Goal: Transaction & Acquisition: Purchase product/service

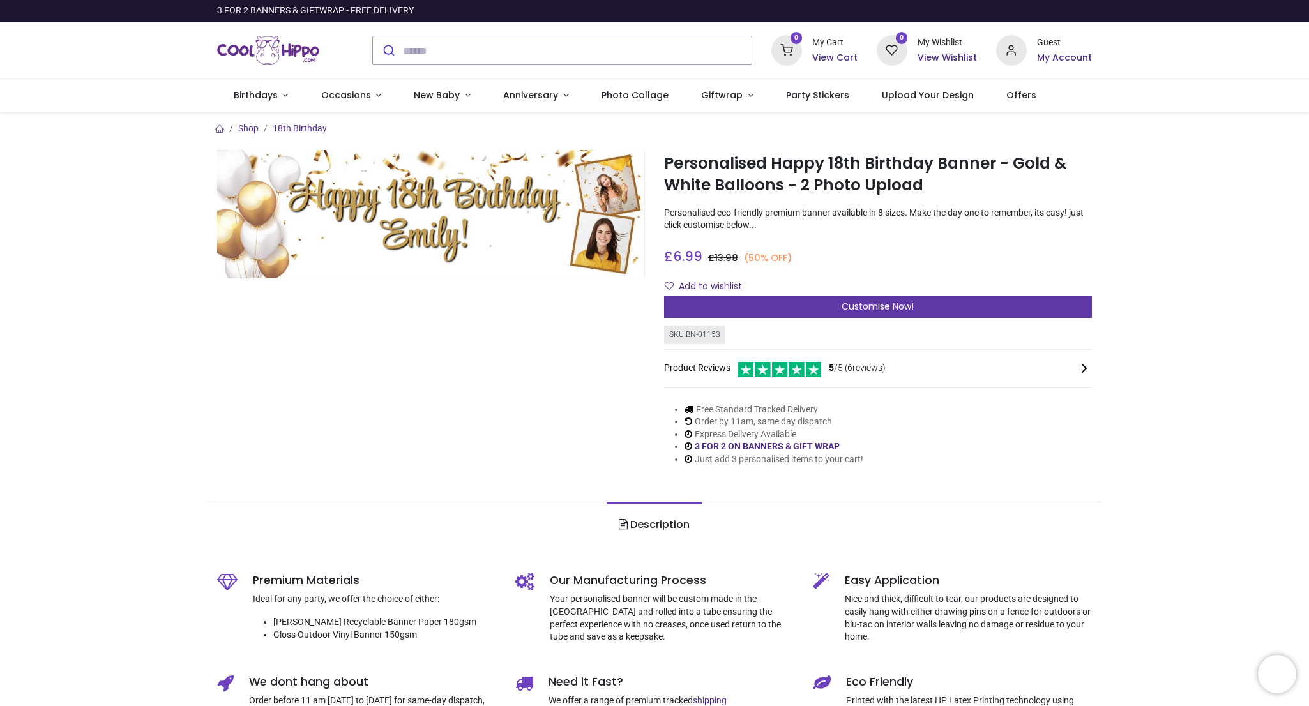
click at [854, 301] on span "Customise Now!" at bounding box center [878, 306] width 72 height 13
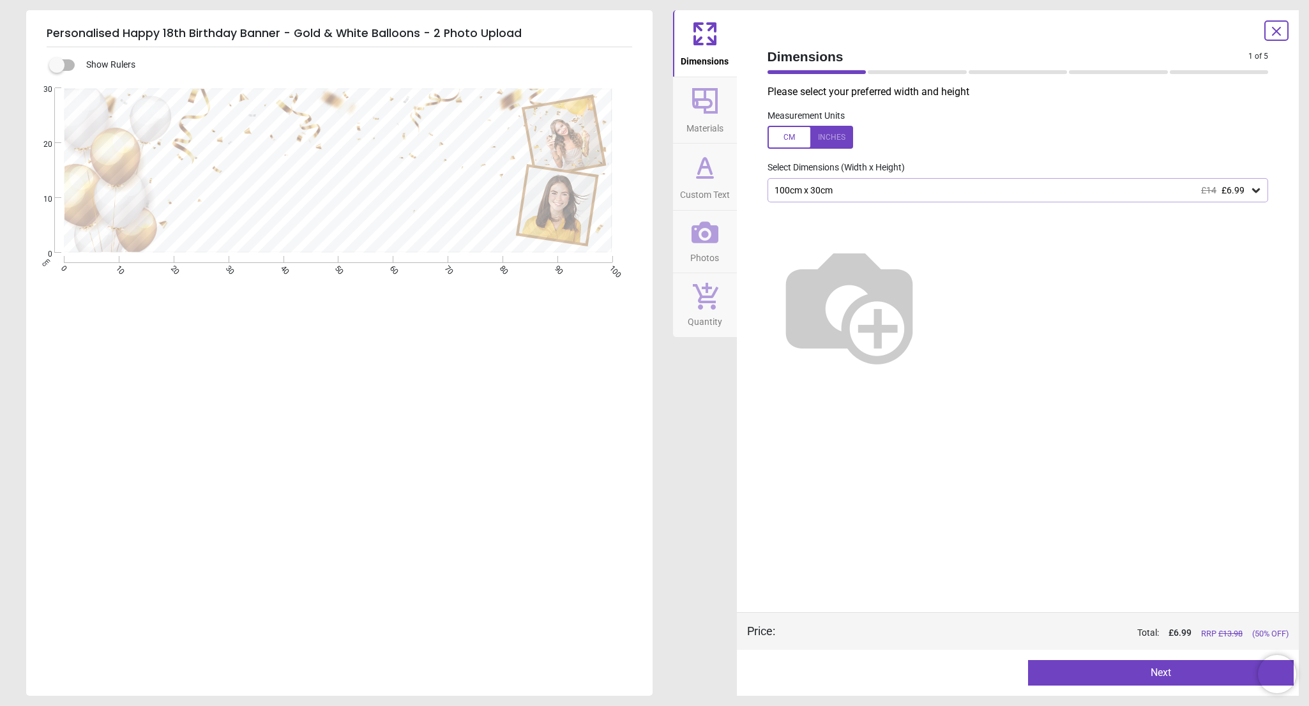
click at [291, 141] on div at bounding box center [329, 173] width 363 height 104
click at [702, 185] on span "Custom Text" at bounding box center [705, 192] width 50 height 19
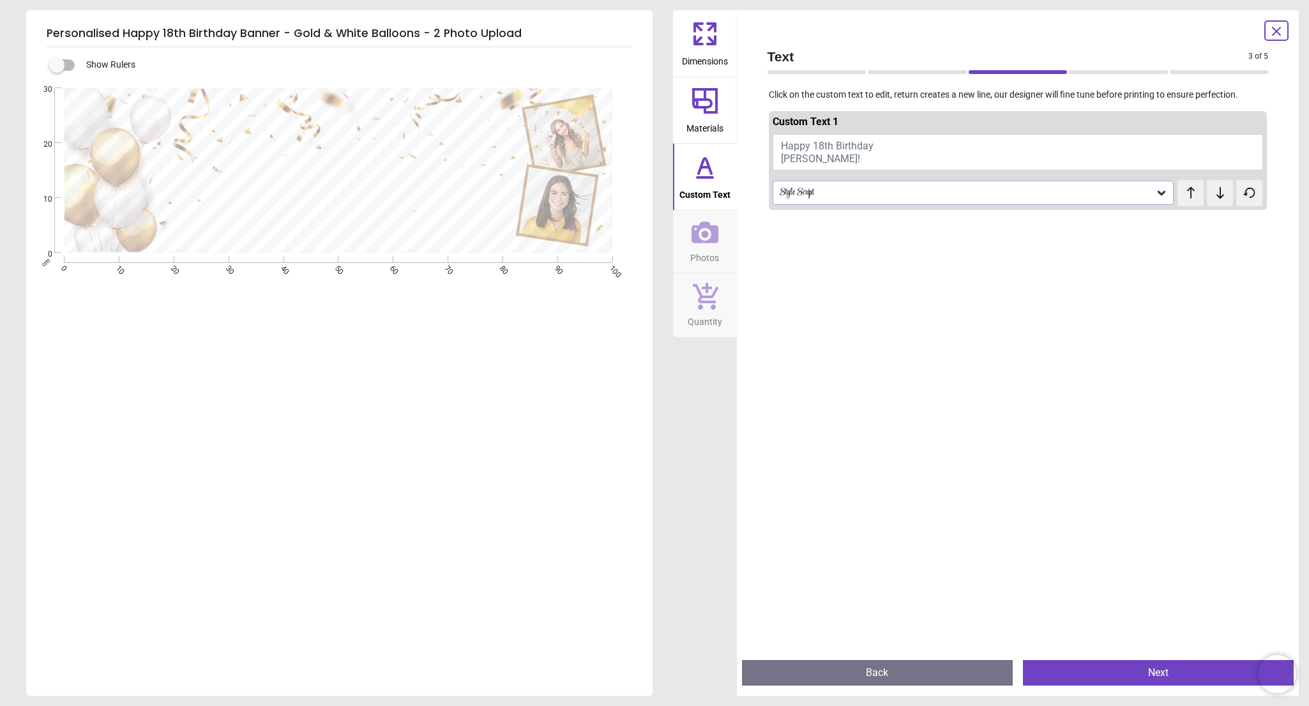
click at [821, 190] on div "Style Script" at bounding box center [966, 193] width 377 height 11
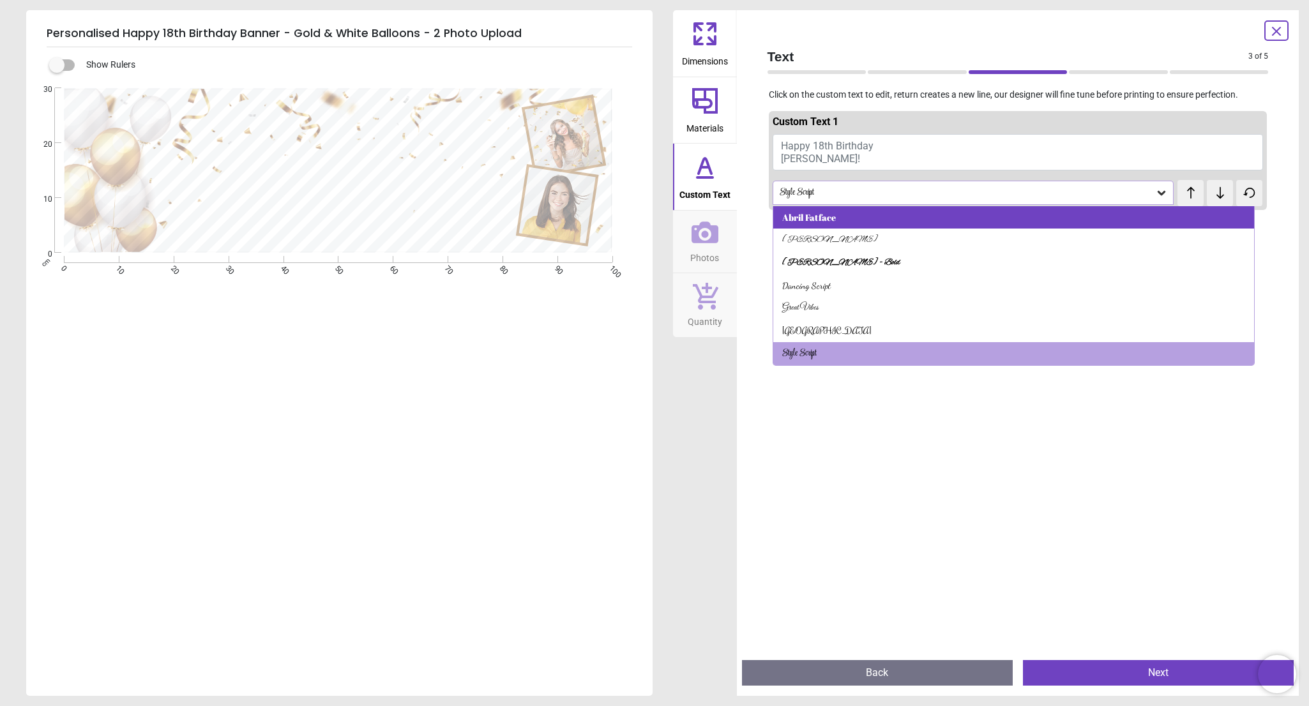
click at [819, 216] on div "Abril Fatface" at bounding box center [809, 217] width 54 height 13
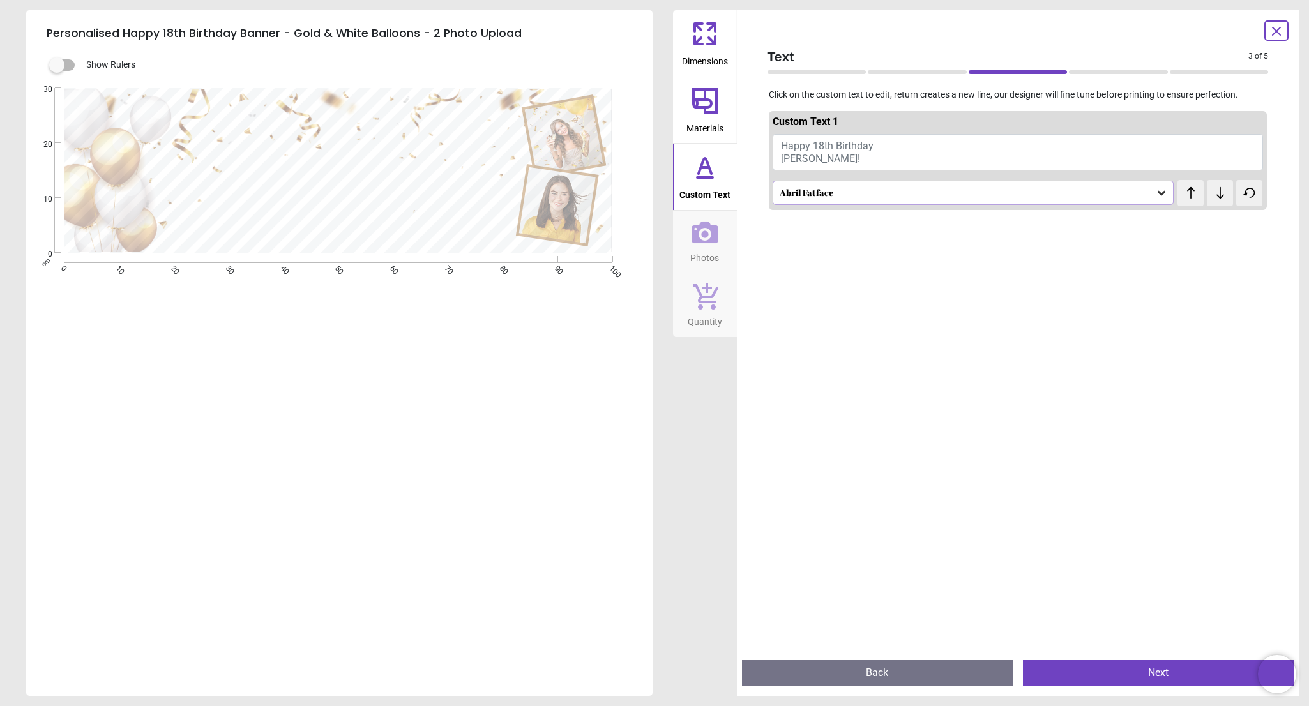
click at [810, 190] on div "Abril Fatface" at bounding box center [966, 193] width 377 height 11
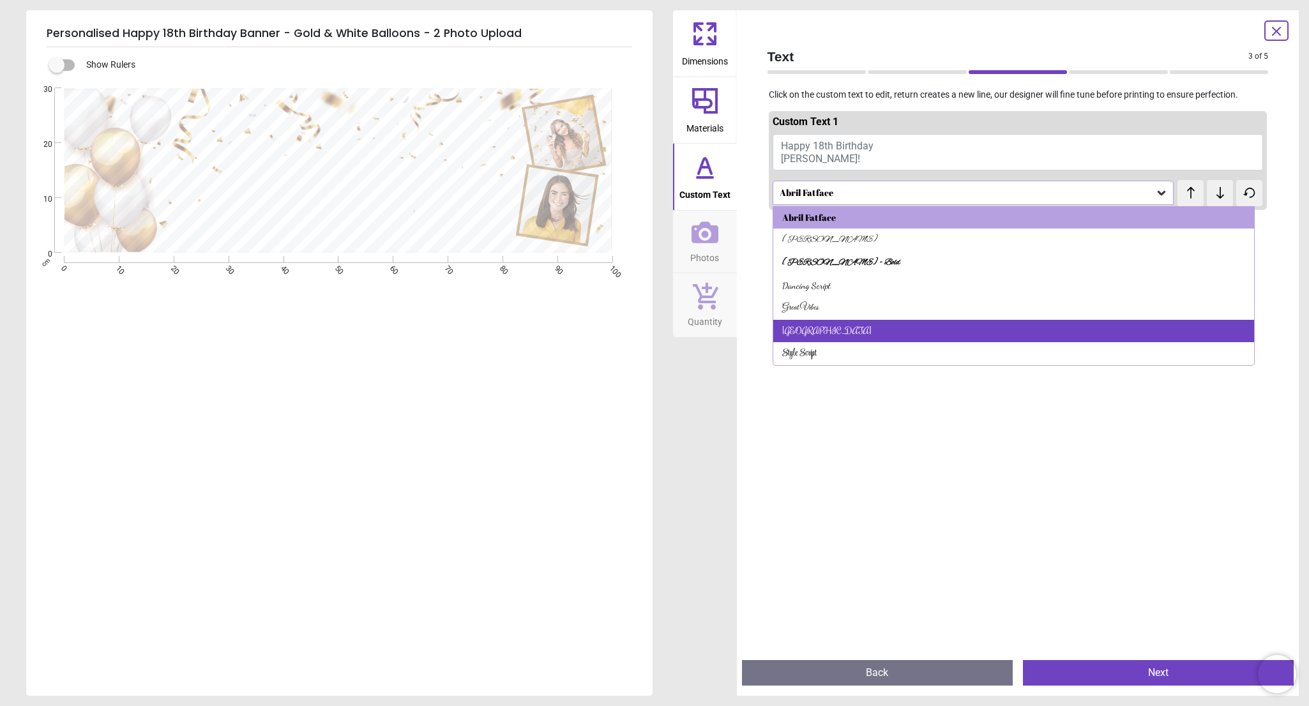
click at [819, 328] on div "Rochester" at bounding box center [1013, 331] width 481 height 23
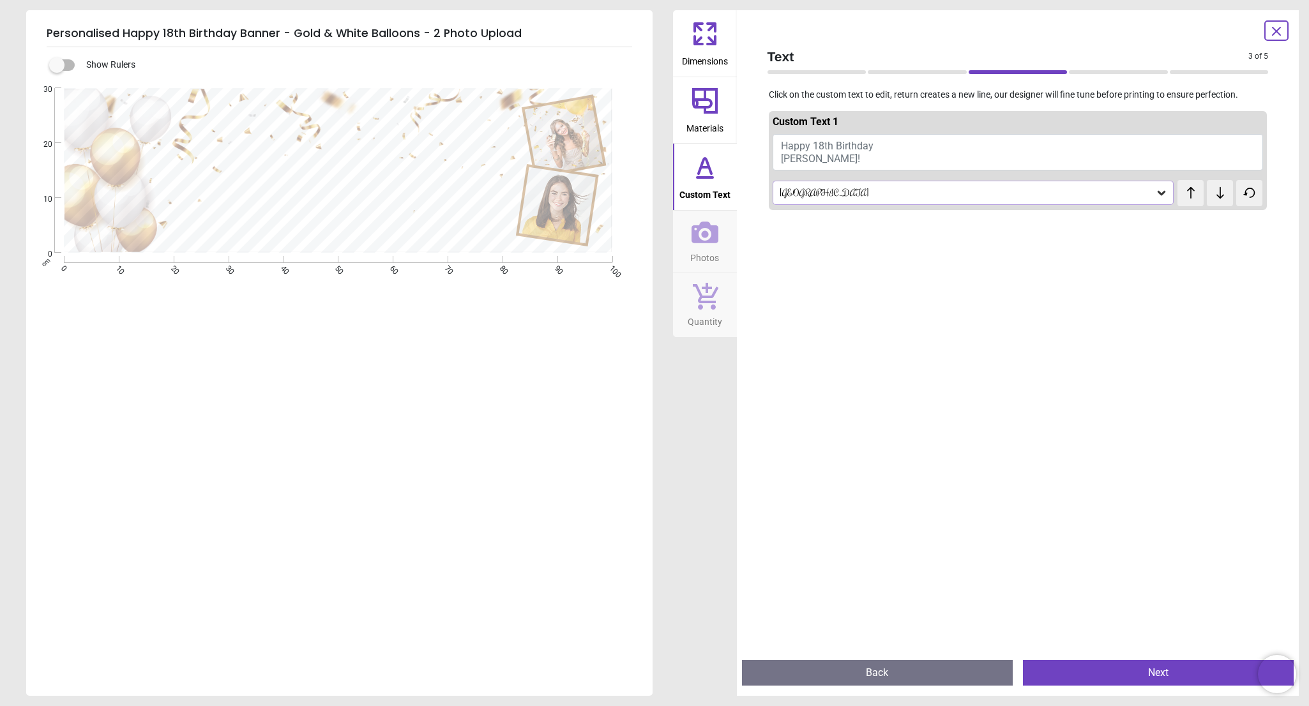
click at [374, 203] on div at bounding box center [329, 173] width 363 height 104
click at [803, 159] on span "Happy 18th Birthday Emily!" at bounding box center [827, 152] width 93 height 24
click at [815, 148] on span "Happy 18th Birthday Emily!" at bounding box center [827, 152] width 93 height 24
click at [888, 148] on button "Happy 18th Birthday Emily!" at bounding box center [1018, 152] width 491 height 36
click at [852, 145] on span "Happy 18th Birthday Emily!" at bounding box center [827, 152] width 93 height 24
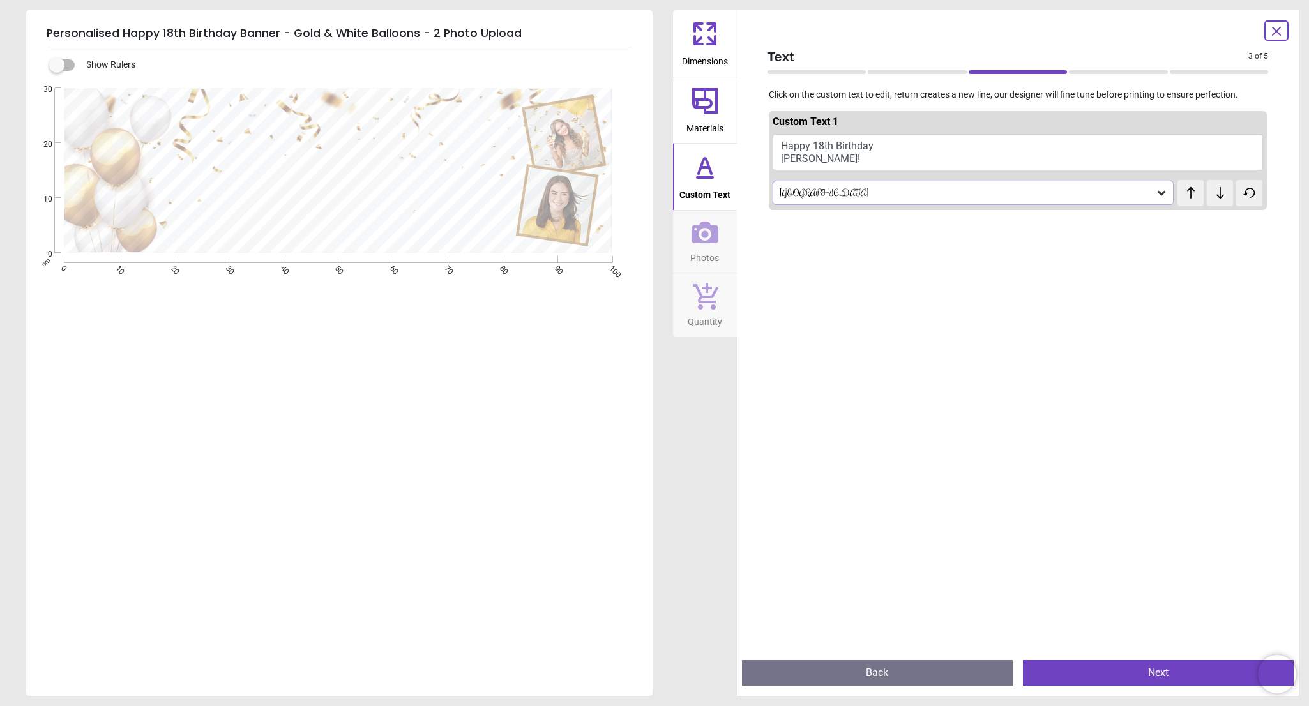
type textarea "**********"
click at [1158, 193] on icon at bounding box center [1162, 194] width 8 height 4
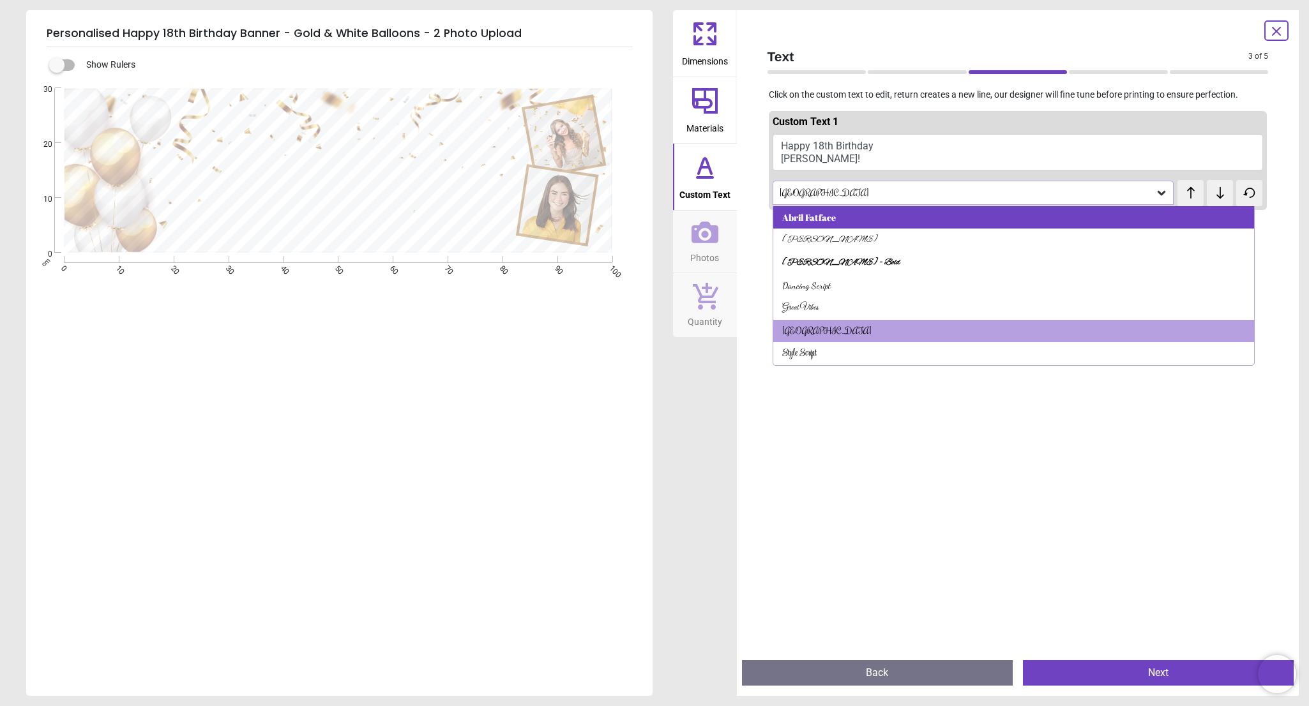
click at [827, 215] on div "Abril Fatface" at bounding box center [809, 217] width 54 height 13
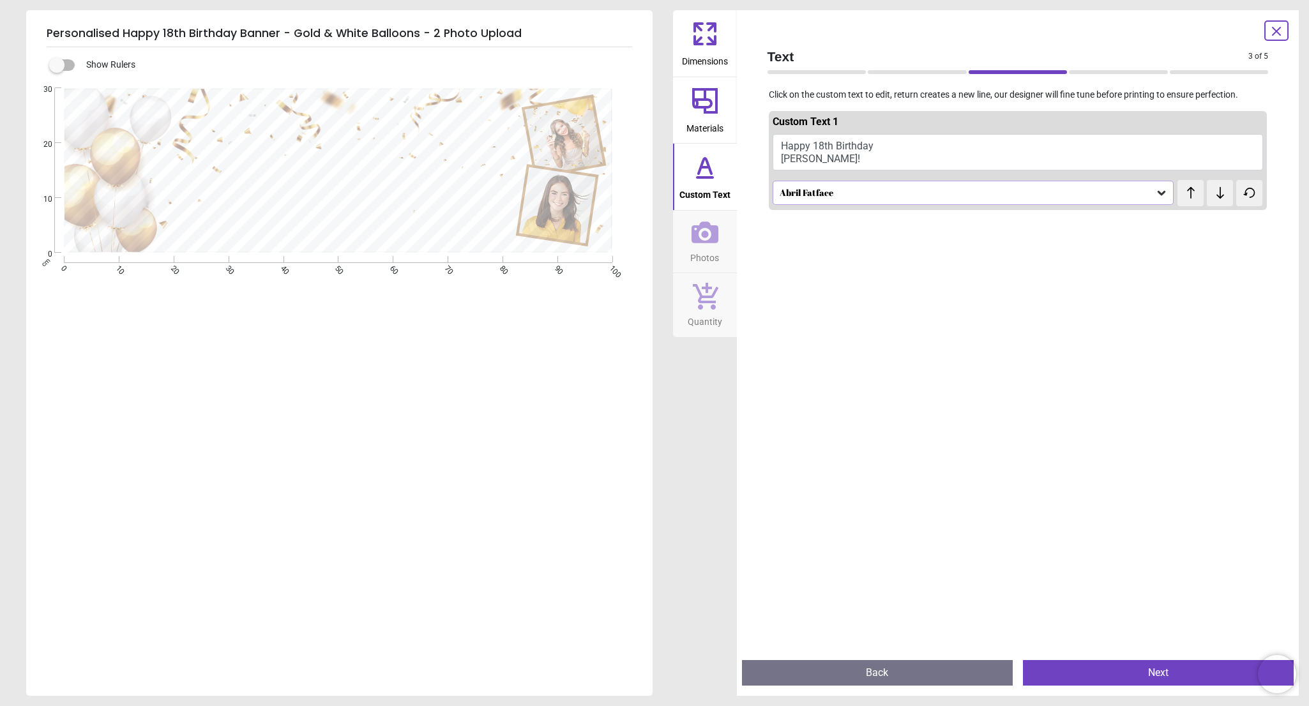
click at [982, 195] on div "Abril Fatface" at bounding box center [974, 193] width 402 height 24
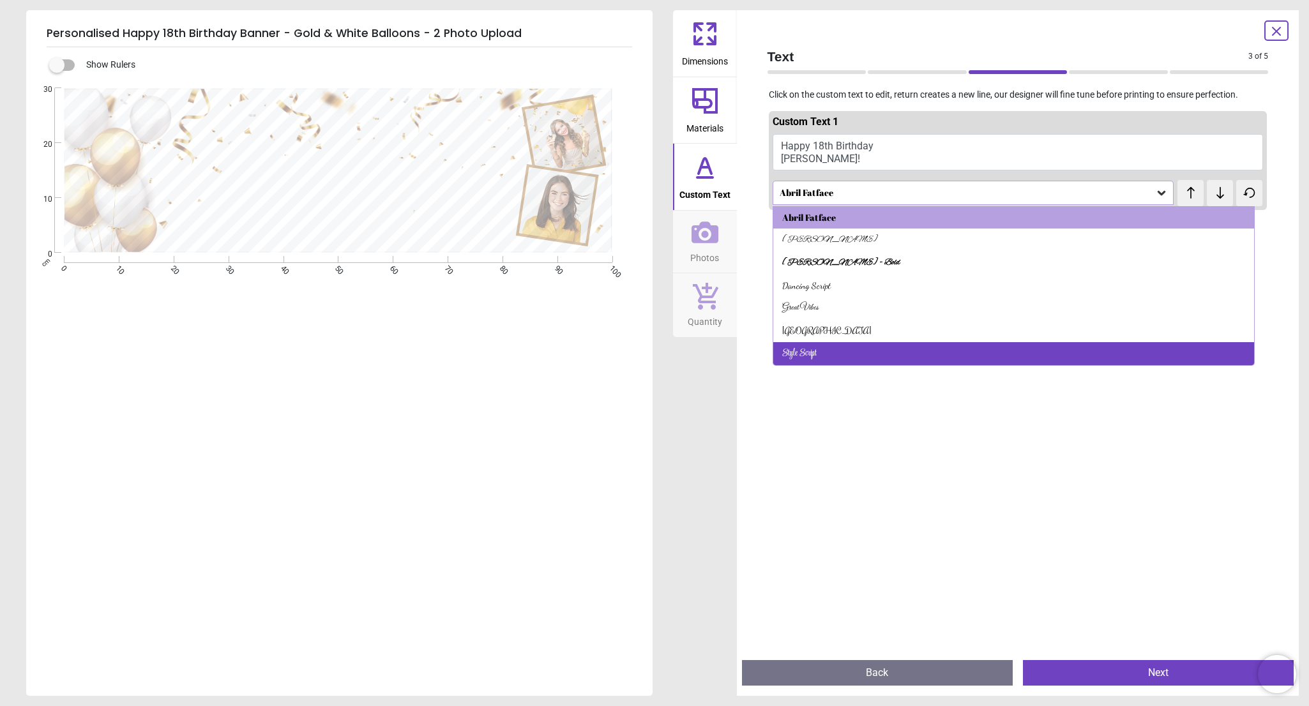
click at [816, 354] on div "Style Script" at bounding box center [1013, 353] width 481 height 23
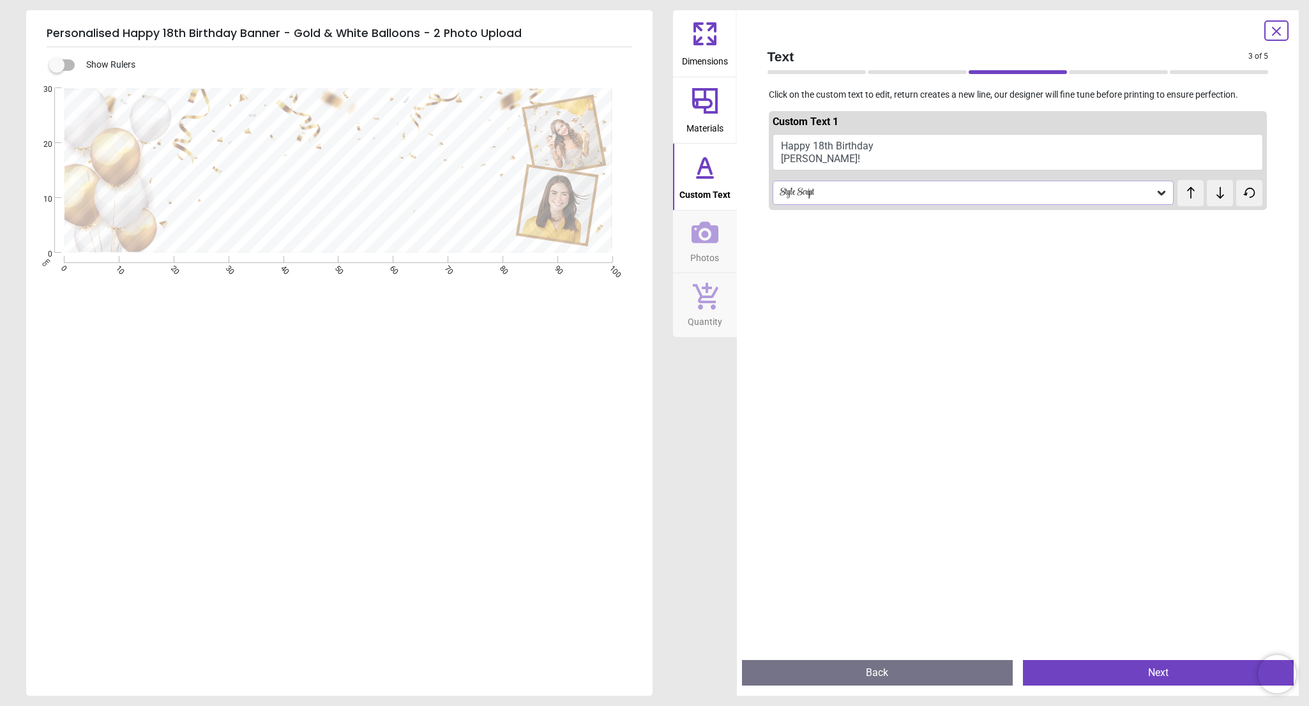
click at [863, 188] on div "Style Script" at bounding box center [966, 193] width 377 height 11
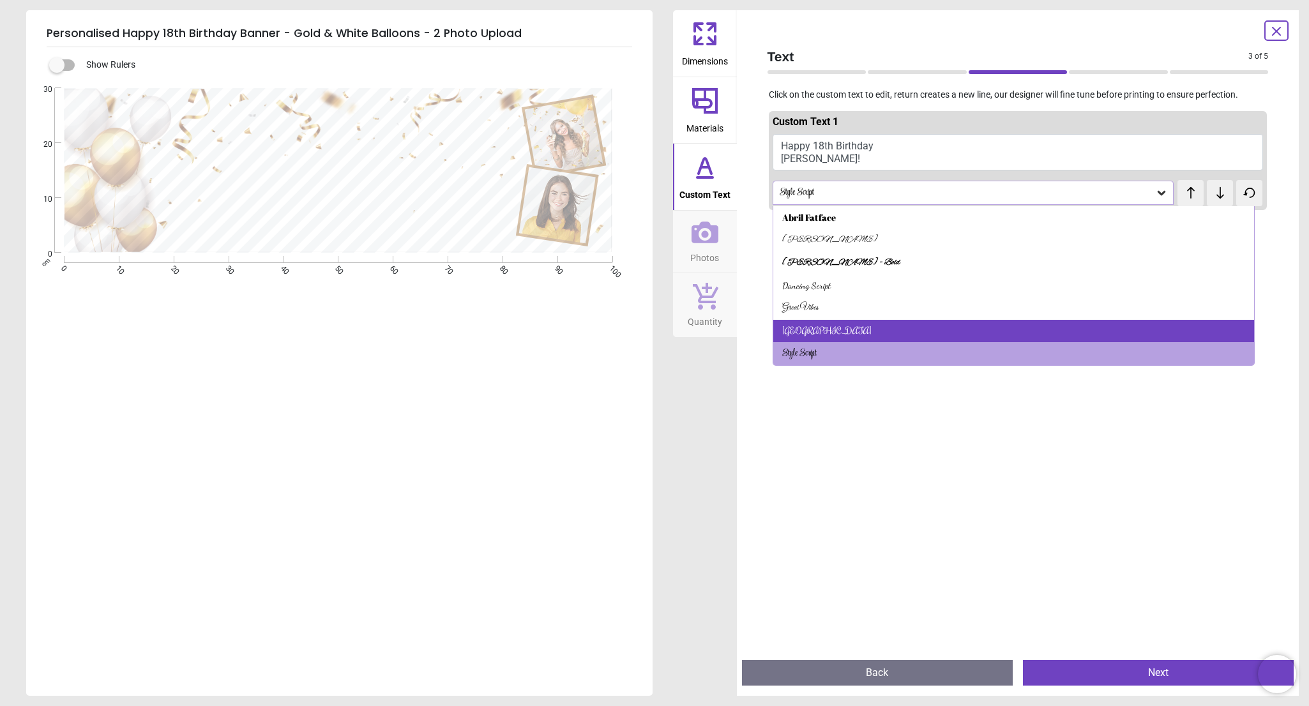
click at [826, 322] on div "Rochester" at bounding box center [1013, 331] width 481 height 23
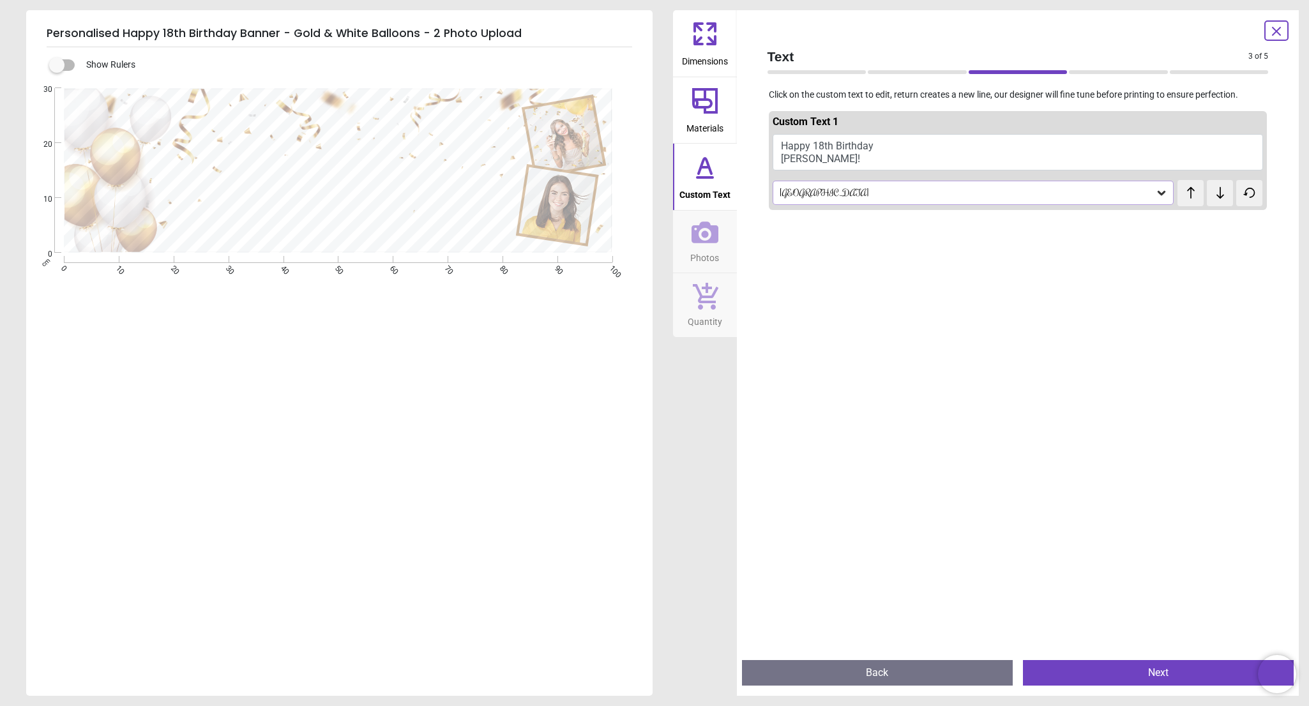
click at [858, 188] on div "Rochester" at bounding box center [966, 193] width 377 height 11
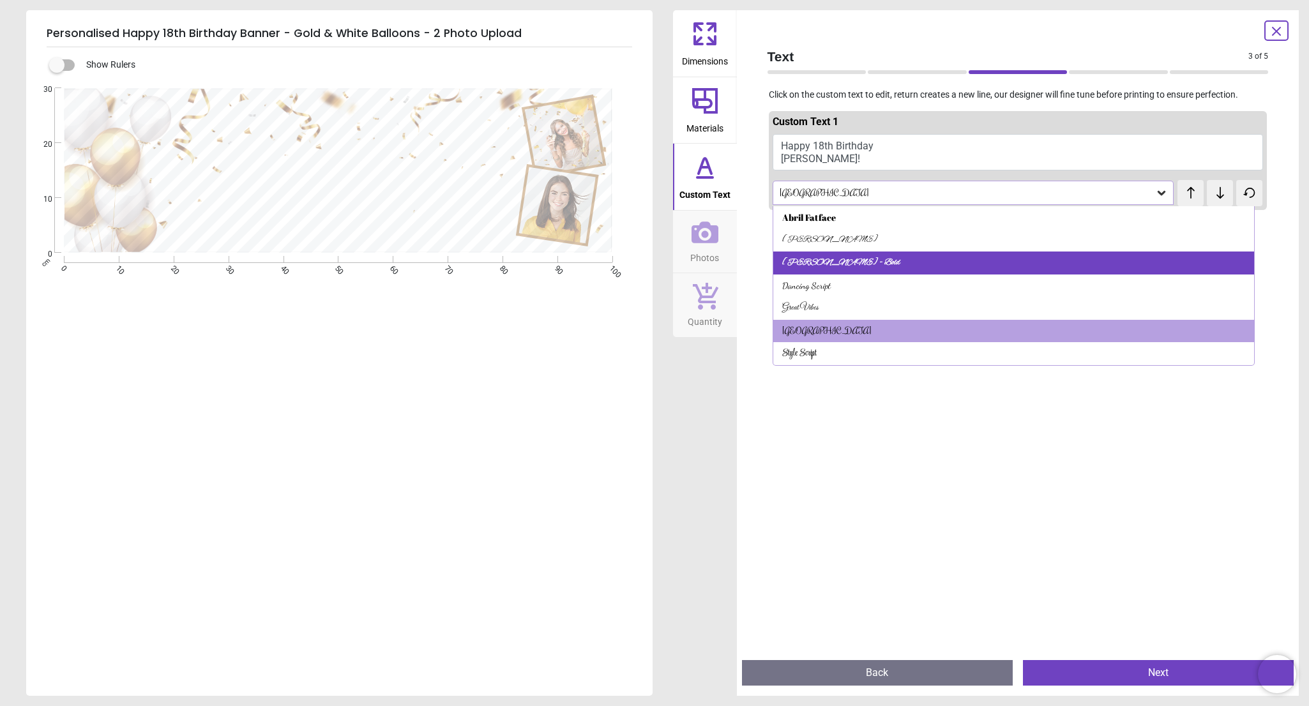
click at [834, 254] on div "Alex Brush - Bold" at bounding box center [1013, 263] width 481 height 23
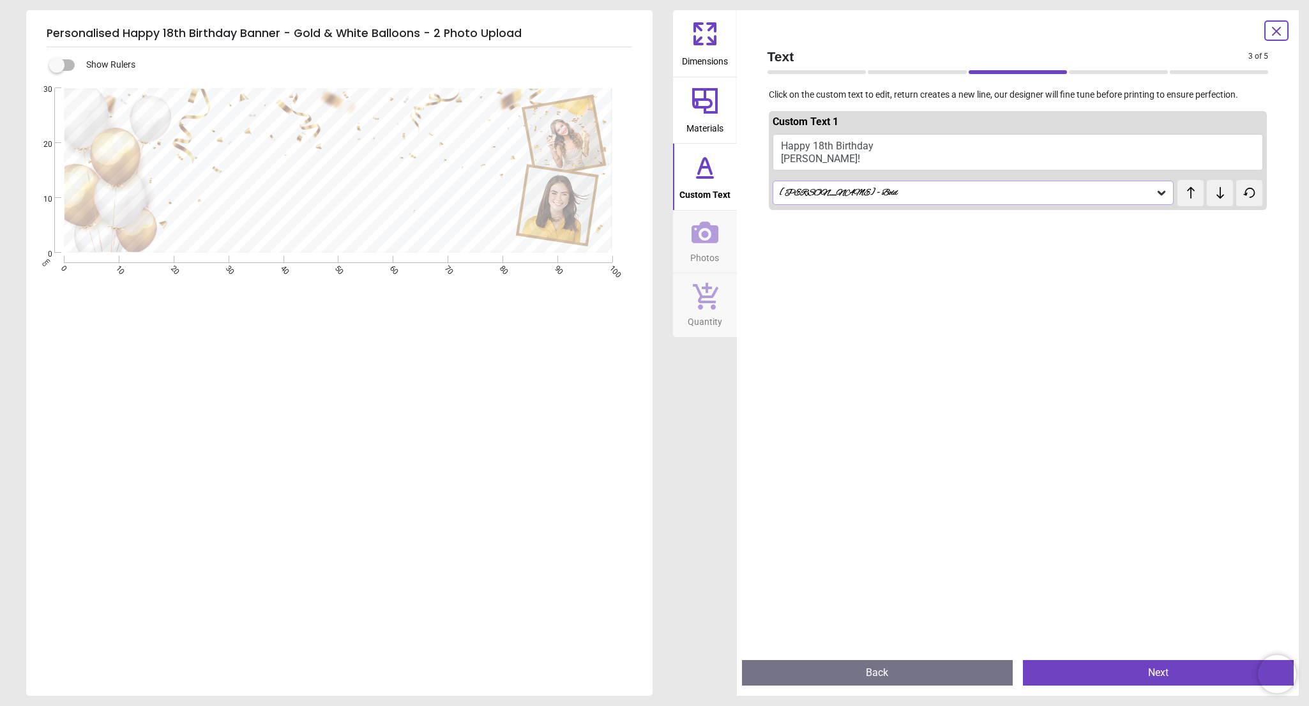
click at [869, 190] on div "Alex Brush - Bold" at bounding box center [966, 193] width 377 height 11
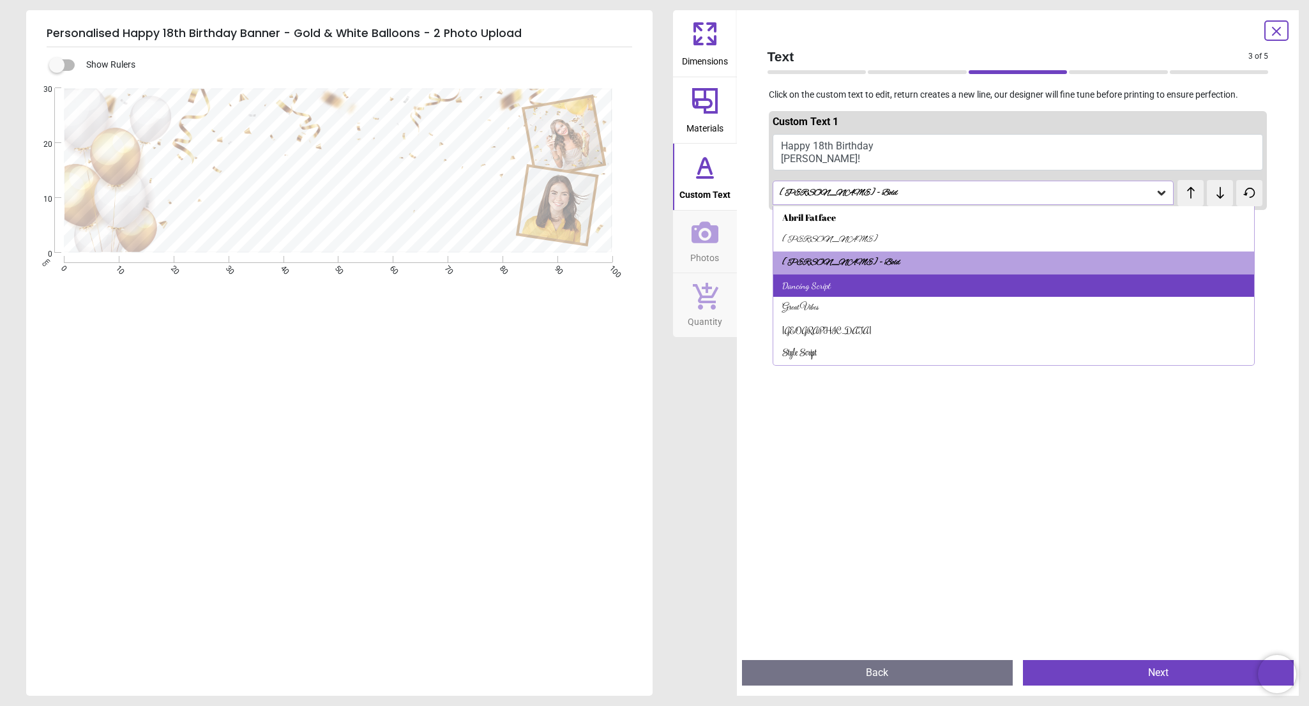
click at [840, 284] on div "Dancing Script" at bounding box center [1013, 286] width 481 height 23
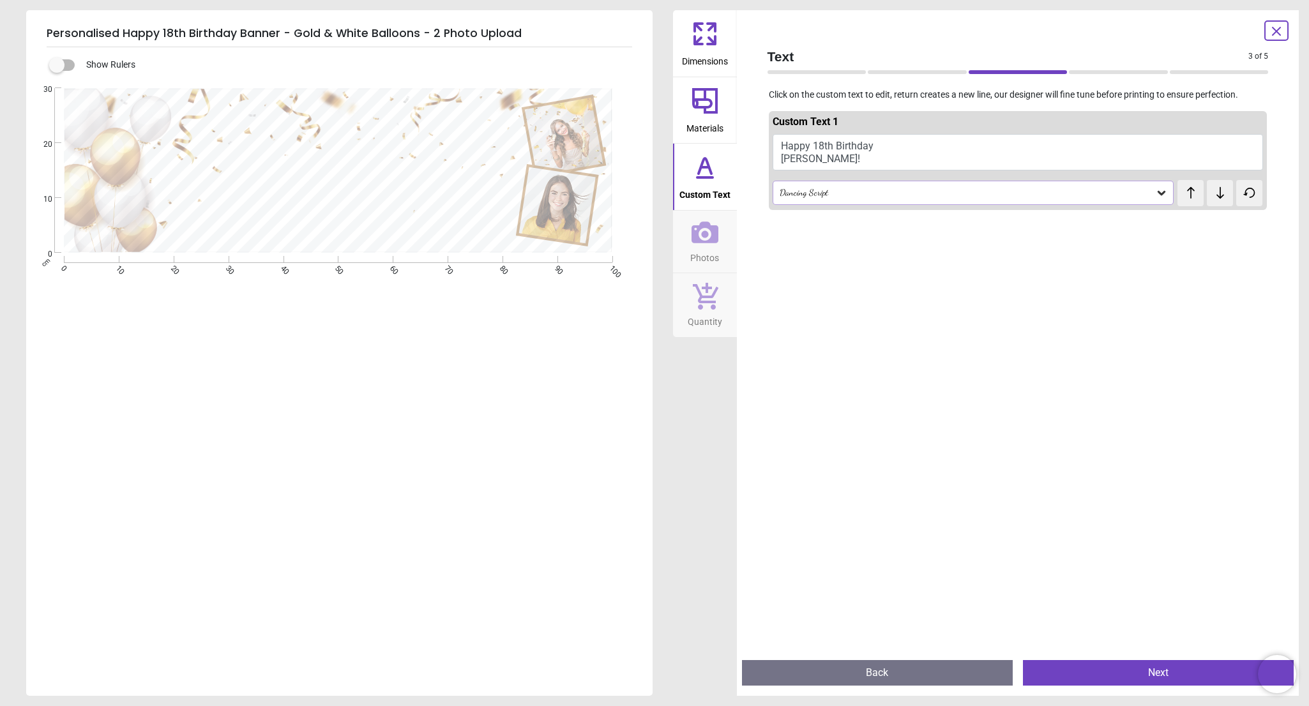
click at [817, 194] on div "Dancing Script" at bounding box center [966, 193] width 377 height 11
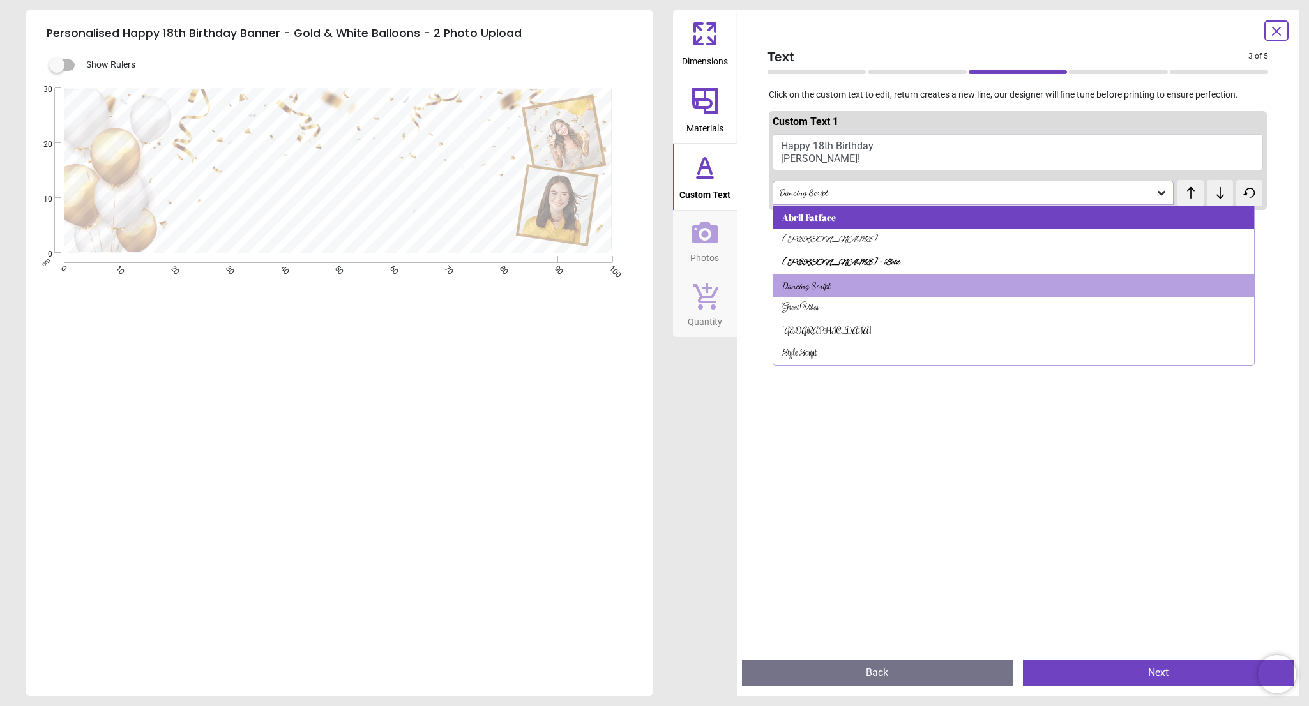
click at [809, 211] on div "Abril Fatface" at bounding box center [809, 217] width 54 height 13
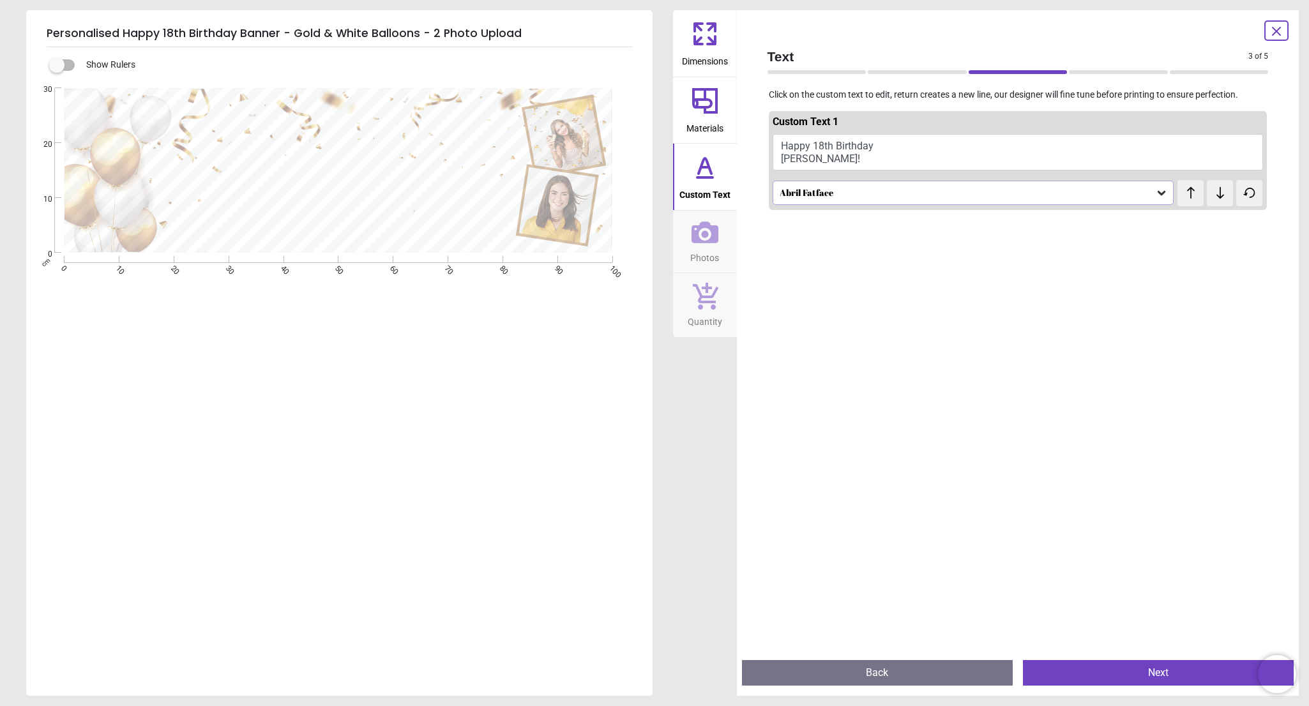
click at [446, 289] on div "**********" at bounding box center [338, 441] width 624 height 706
click at [404, 388] on div "**********" at bounding box center [338, 441] width 624 height 706
click at [1141, 41] on div "Text 3 of 5 3 of 6" at bounding box center [1018, 63] width 522 height 44
click at [708, 255] on span "Photos" at bounding box center [704, 255] width 29 height 19
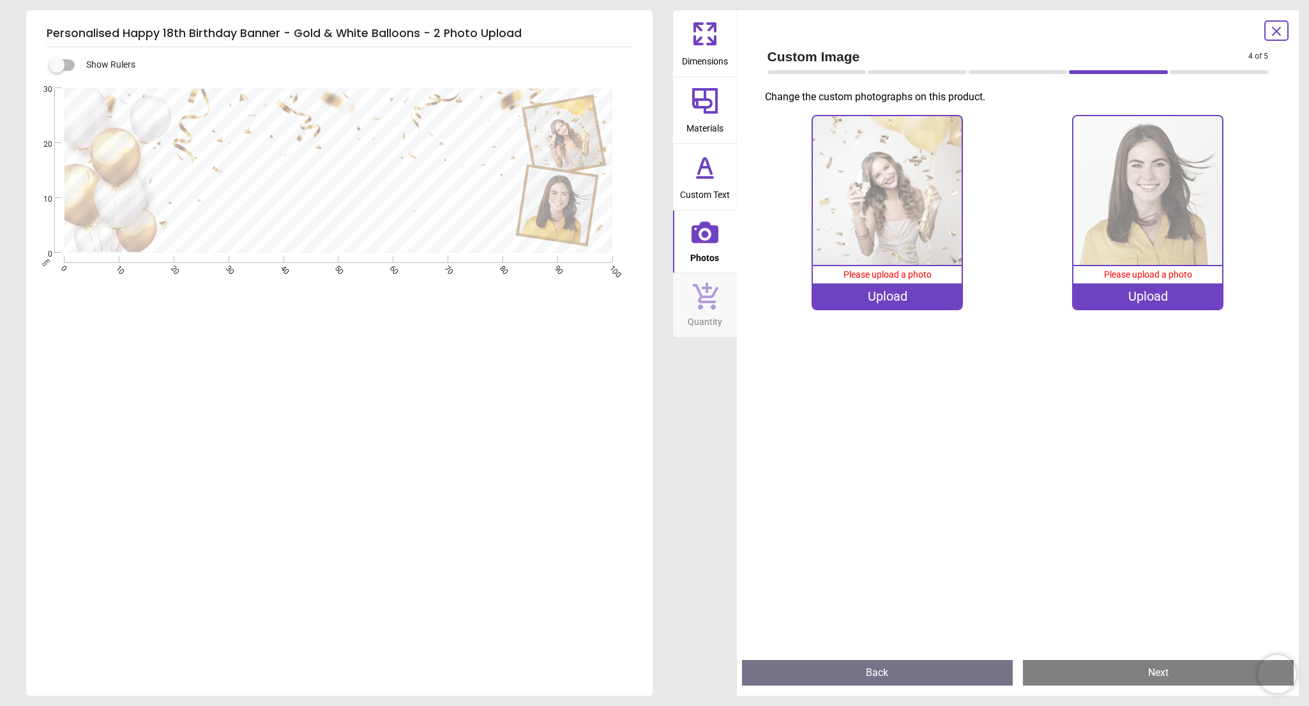
click at [884, 297] on div "Upload" at bounding box center [887, 297] width 149 height 26
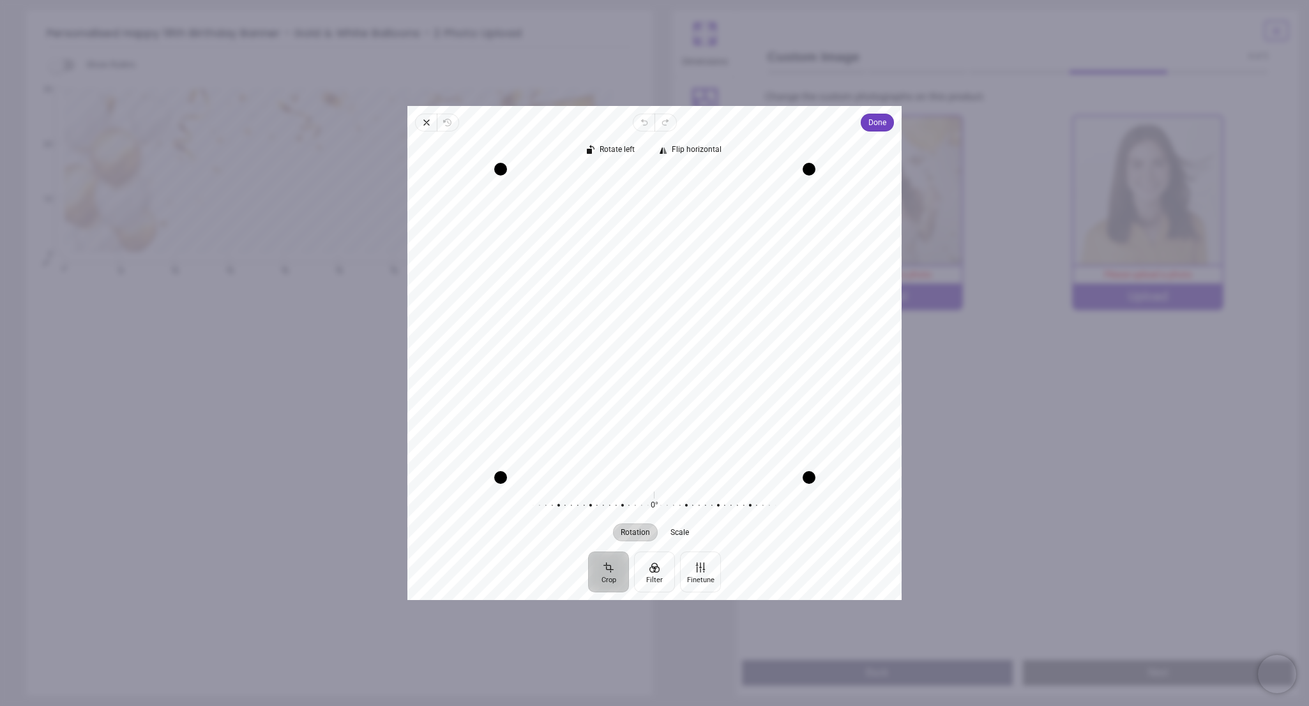
drag, startPoint x: 657, startPoint y: 333, endPoint x: 605, endPoint y: 339, distance: 52.8
click at [605, 339] on div "Recenter" at bounding box center [655, 324] width 474 height 308
click at [878, 124] on span "Done" at bounding box center [877, 122] width 18 height 15
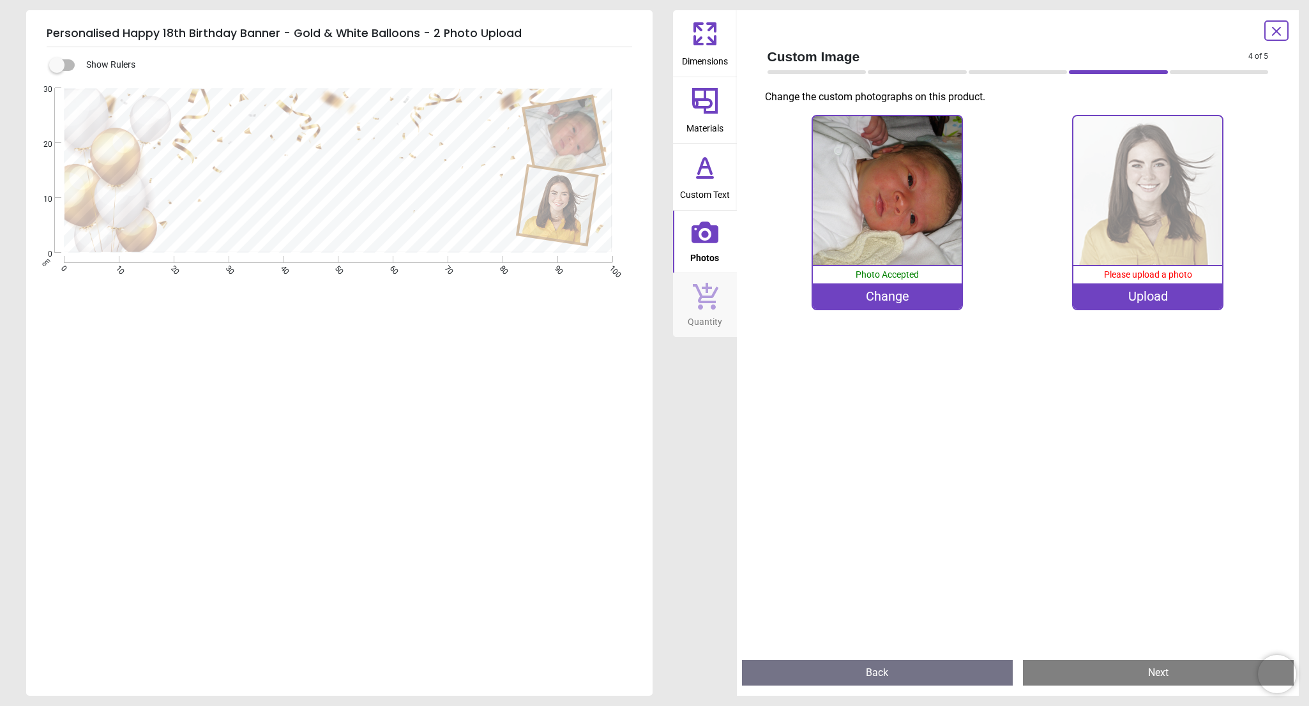
click at [565, 147] on image at bounding box center [564, 136] width 81 height 80
click at [1163, 305] on div "Upload" at bounding box center [1147, 297] width 149 height 26
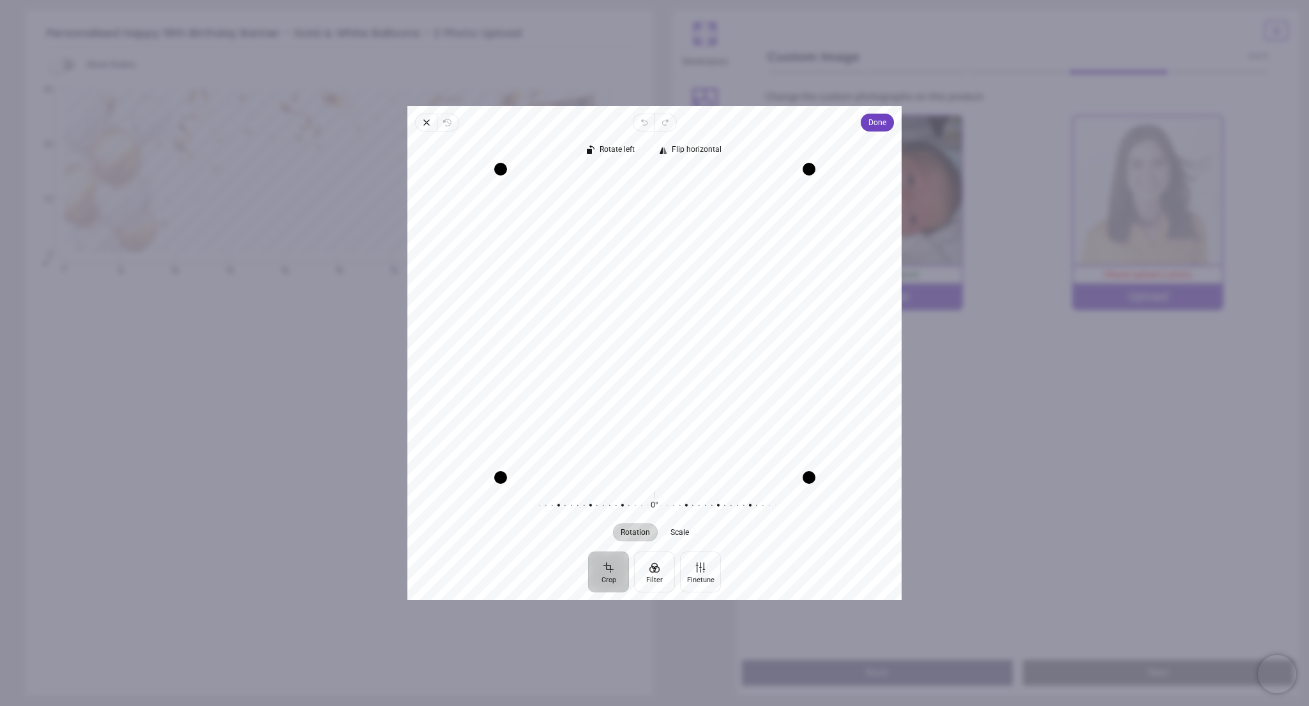
drag, startPoint x: 658, startPoint y: 298, endPoint x: 663, endPoint y: 351, distance: 52.6
click at [663, 351] on div "Recenter" at bounding box center [655, 324] width 474 height 308
click at [879, 122] on span "Done" at bounding box center [877, 122] width 18 height 15
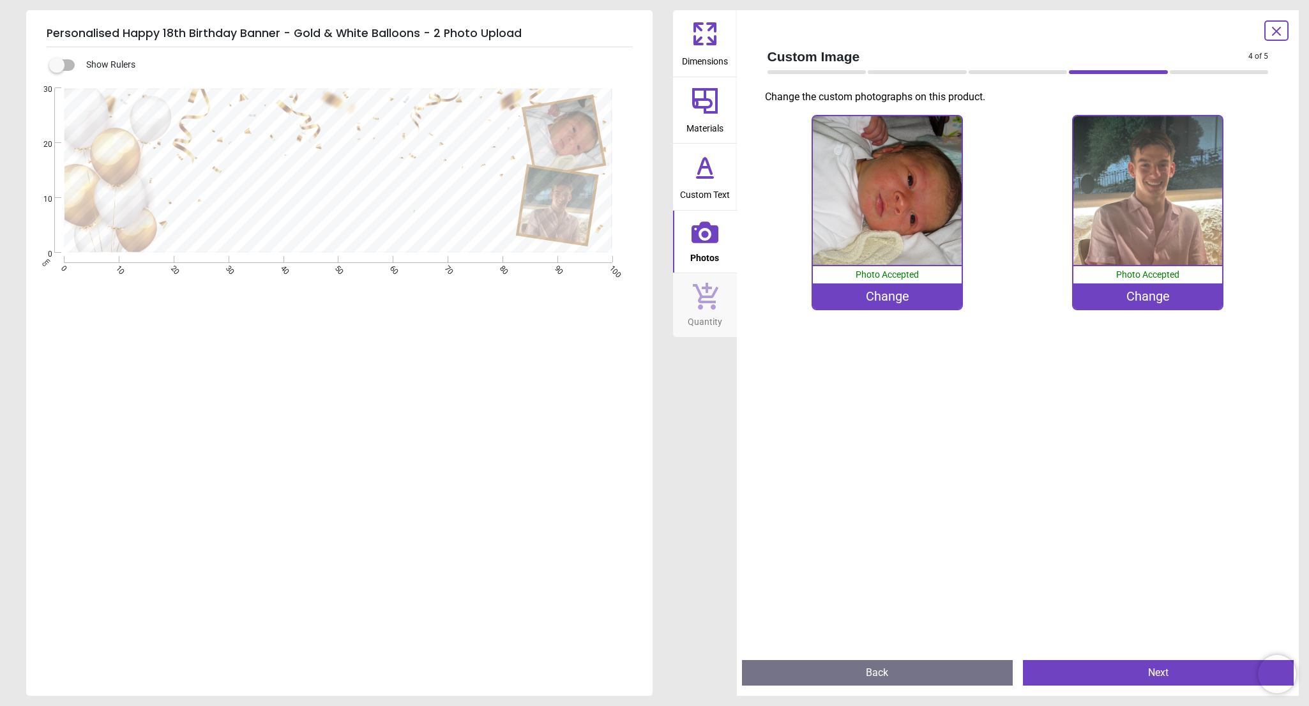
click at [1183, 220] on img at bounding box center [1147, 190] width 149 height 149
click at [564, 206] on image at bounding box center [558, 205] width 79 height 79
click at [1162, 294] on div "Change" at bounding box center [1147, 297] width 149 height 26
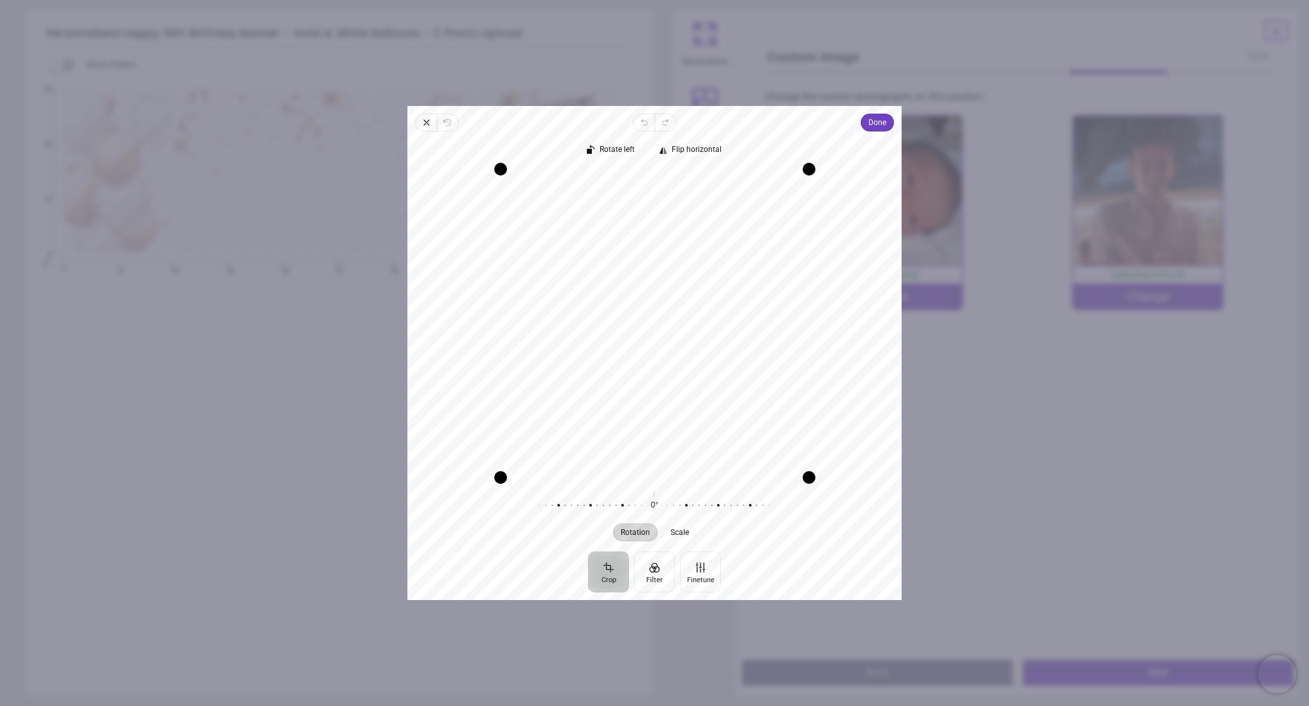
drag, startPoint x: 663, startPoint y: 308, endPoint x: 663, endPoint y: 357, distance: 48.5
click at [663, 357] on div "Recenter" at bounding box center [655, 324] width 474 height 308
click at [676, 529] on span "Scale" at bounding box center [680, 533] width 19 height 8
click at [656, 497] on div at bounding box center [775, 506] width 245 height 36
drag, startPoint x: 662, startPoint y: 504, endPoint x: 603, endPoint y: 506, distance: 58.8
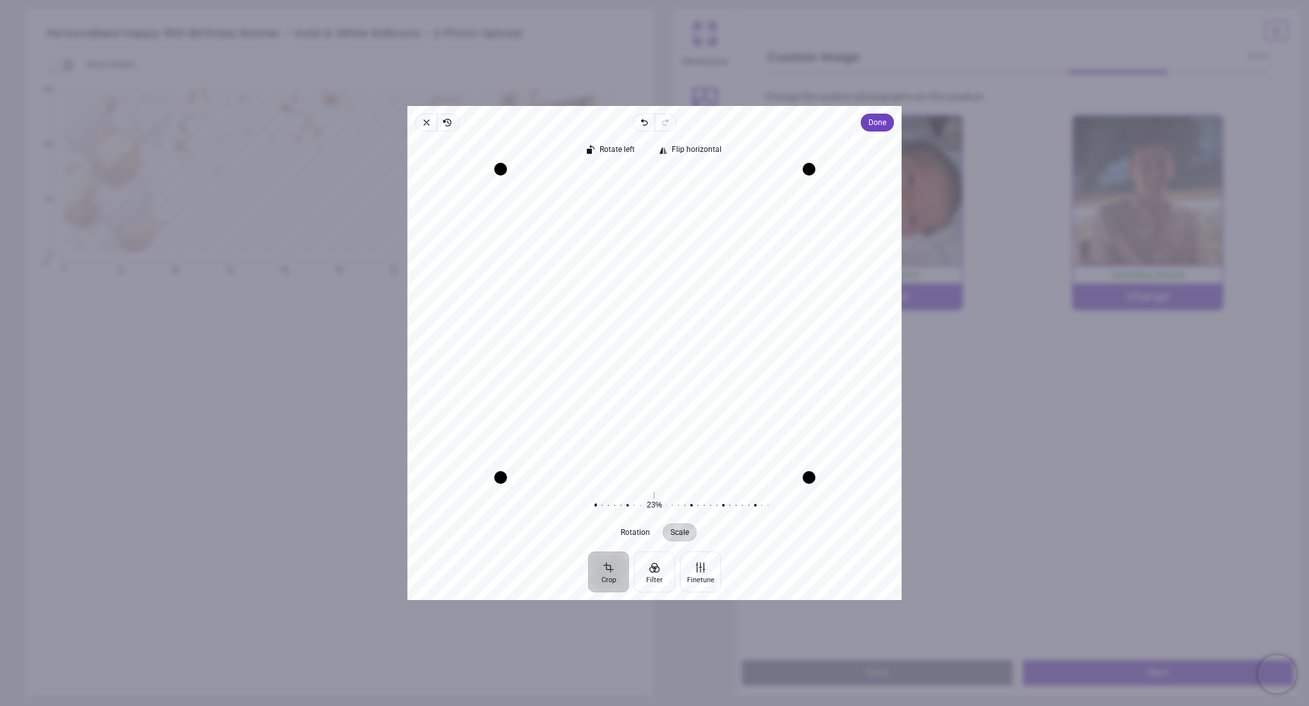
click at [603, 506] on div at bounding box center [717, 506] width 245 height 36
drag, startPoint x: 665, startPoint y: 297, endPoint x: 667, endPoint y: 335, distance: 37.7
click at [667, 335] on div "Recenter" at bounding box center [655, 324] width 474 height 308
click at [870, 119] on span "Done" at bounding box center [877, 122] width 18 height 15
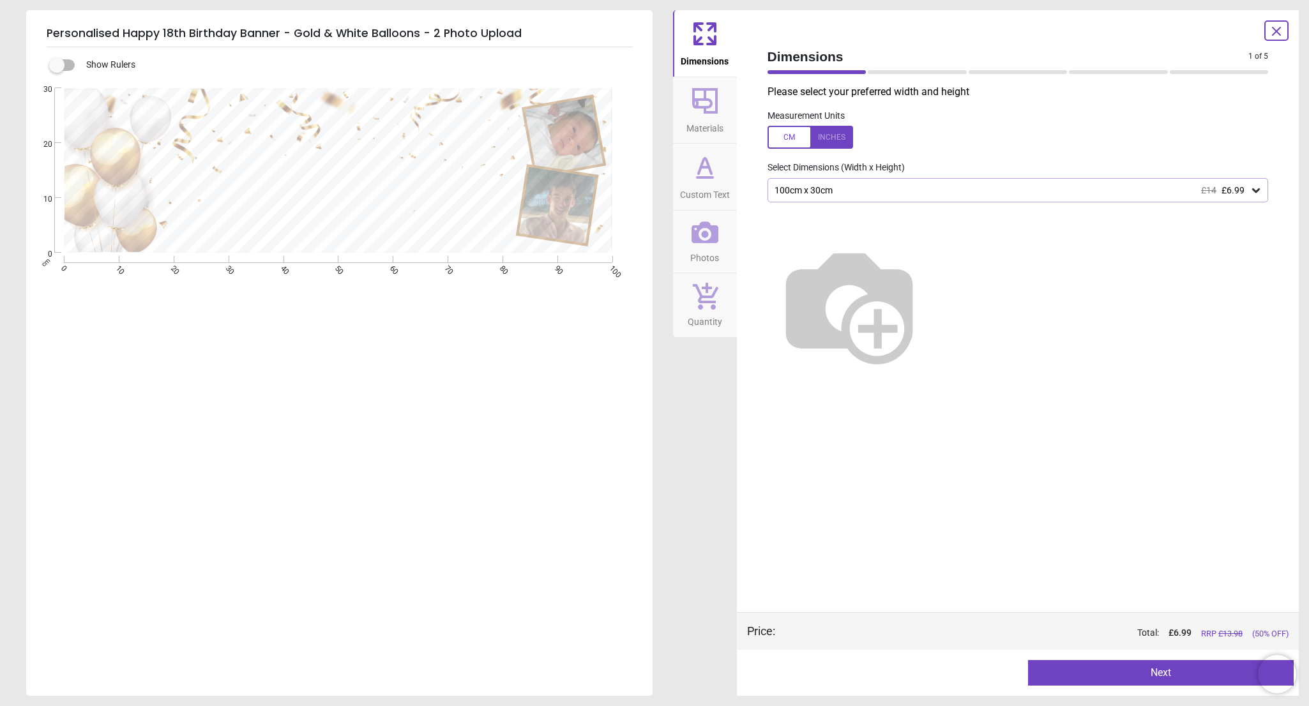
click at [931, 284] on img at bounding box center [849, 304] width 163 height 163
click at [857, 186] on div "100cm x 30cm £14 £6.99" at bounding box center [1011, 190] width 477 height 11
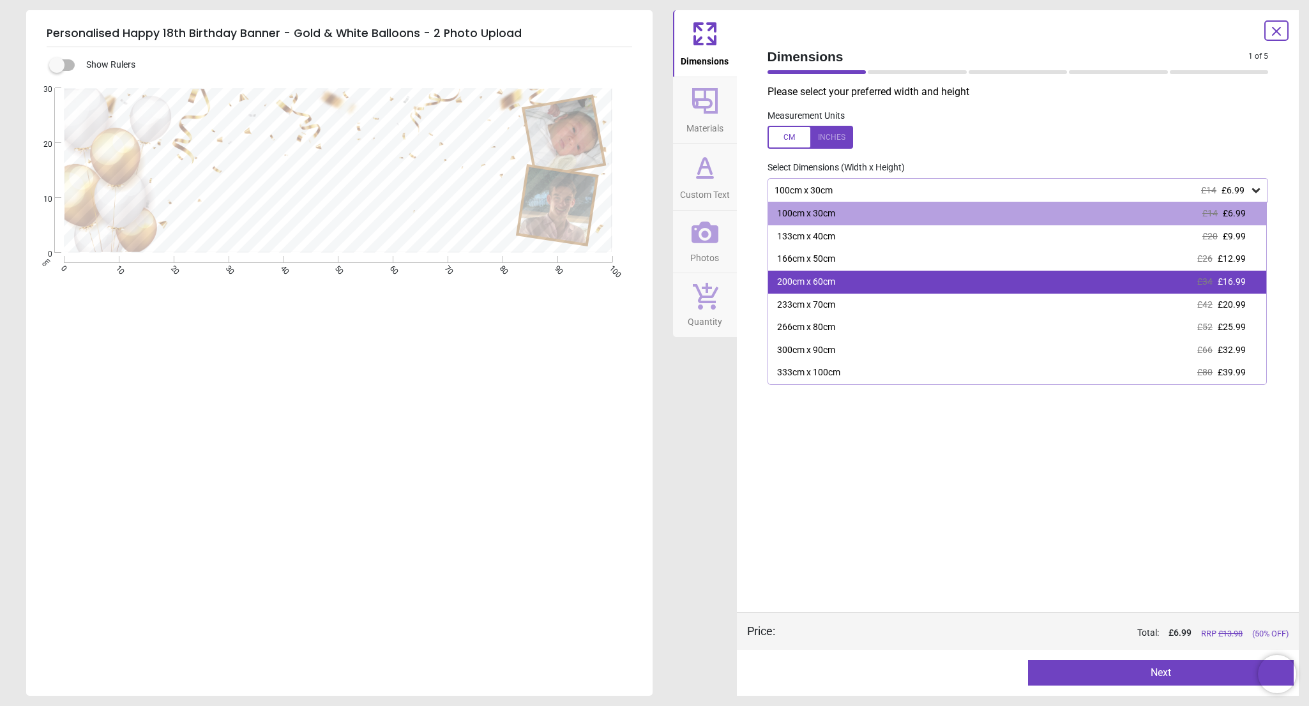
click at [826, 284] on div "200cm x 60cm" at bounding box center [806, 282] width 58 height 13
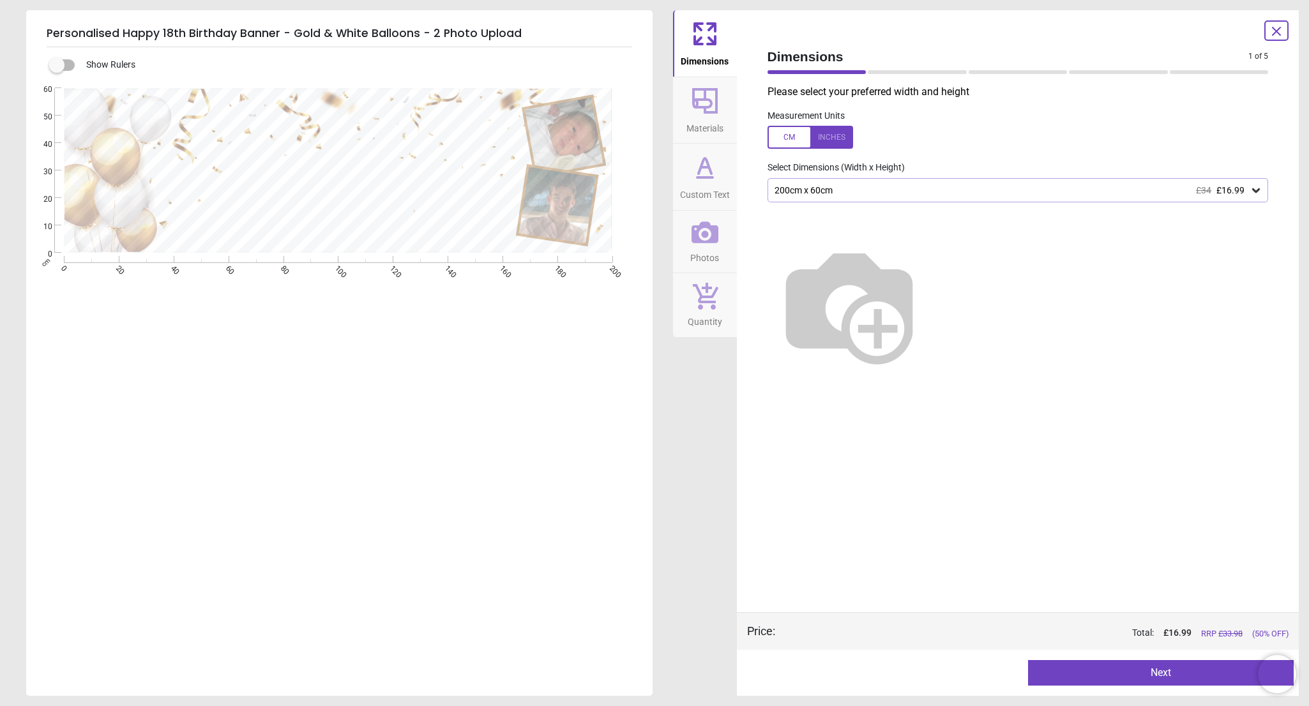
click at [1158, 673] on button "Next" at bounding box center [1161, 673] width 266 height 26
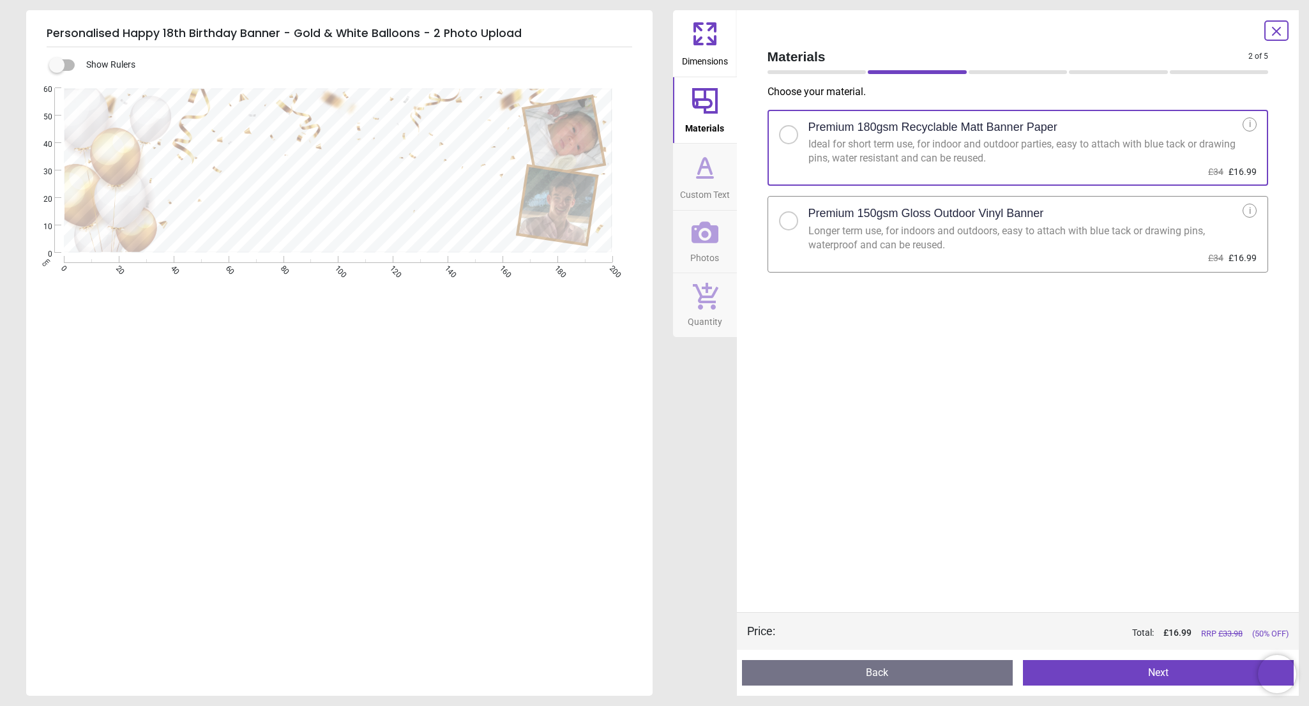
click at [789, 224] on div at bounding box center [788, 220] width 19 height 19
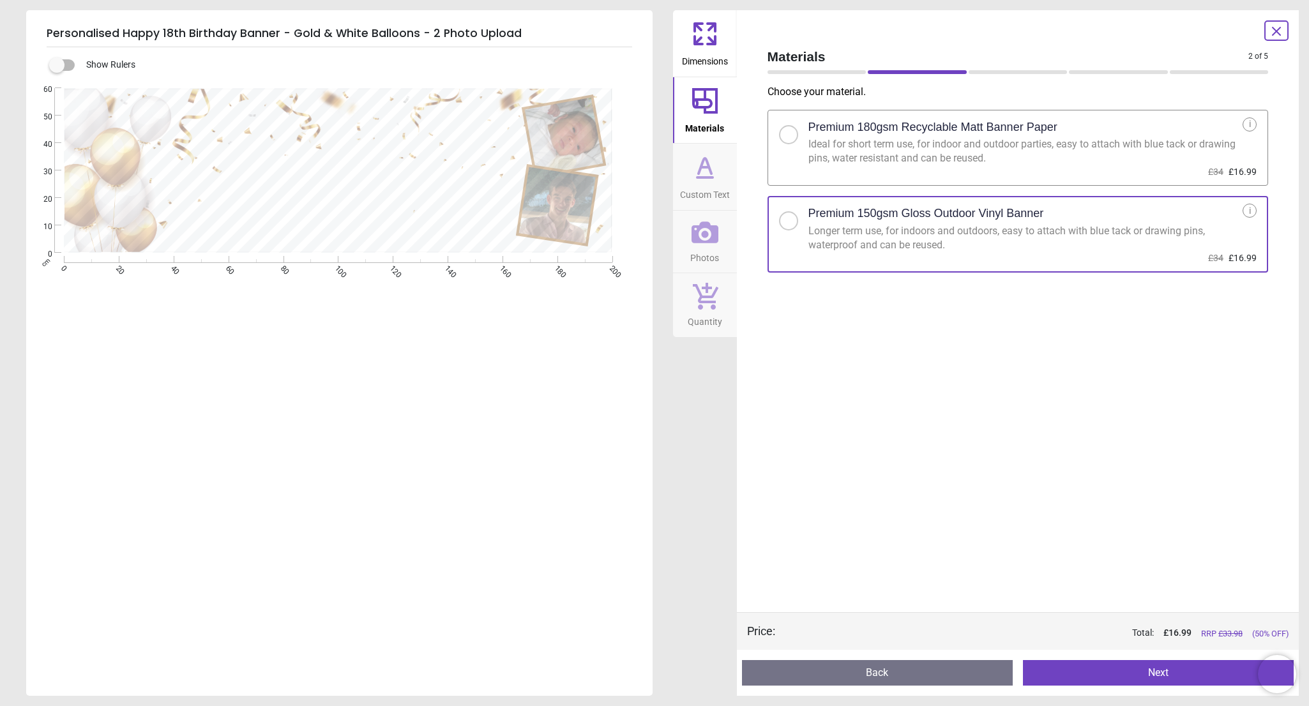
click at [1135, 678] on button "Next" at bounding box center [1158, 673] width 271 height 26
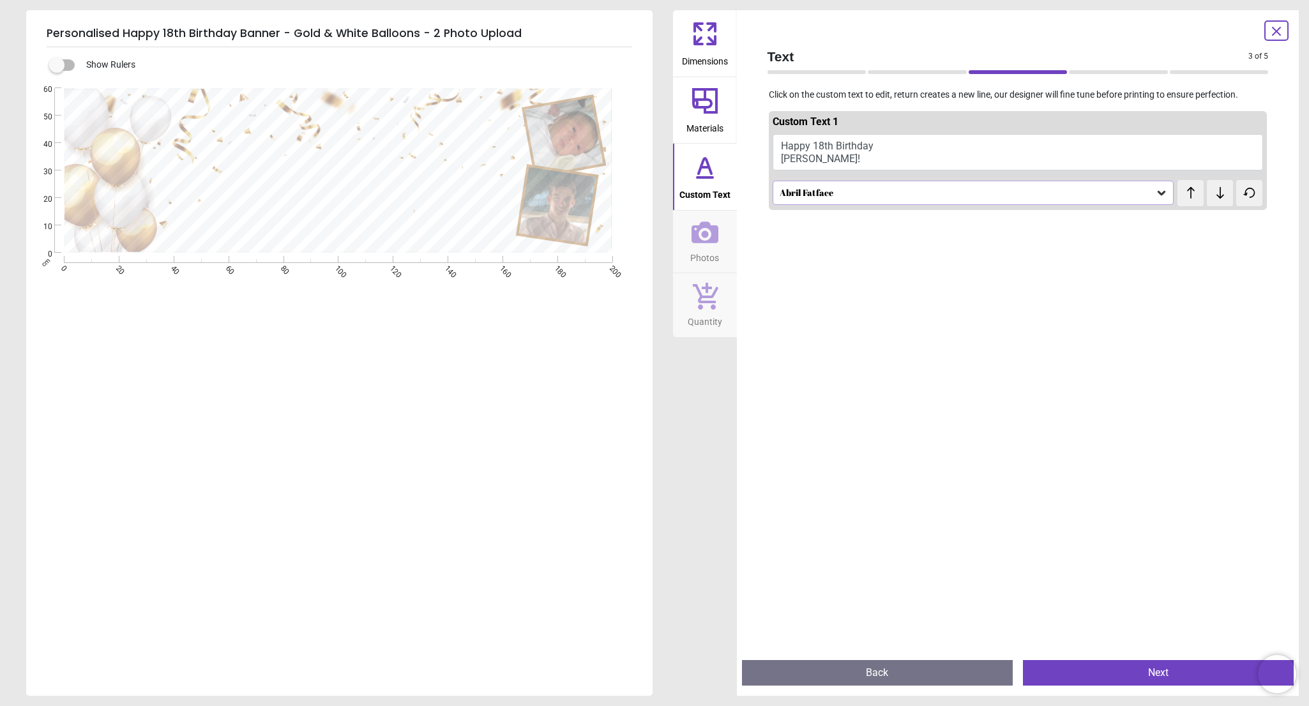
click at [1135, 678] on button "Next" at bounding box center [1158, 673] width 271 height 26
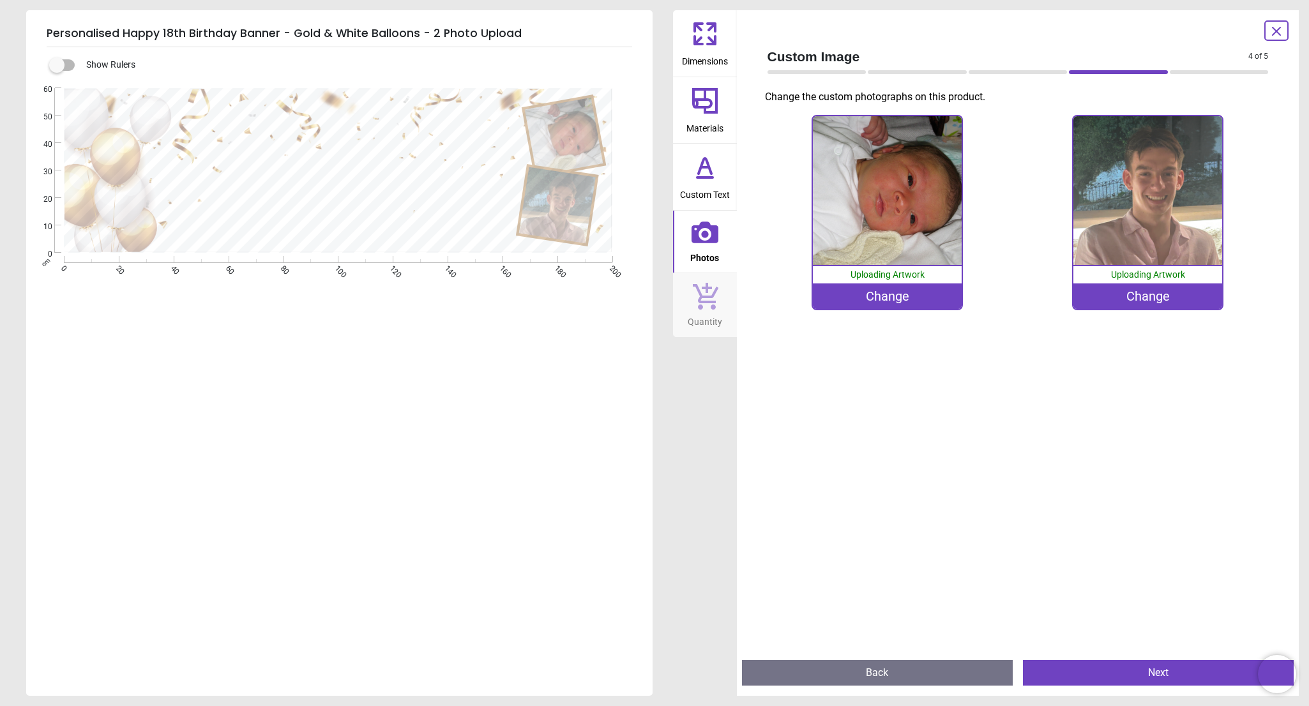
click at [1135, 678] on button "Next" at bounding box center [1158, 673] width 271 height 26
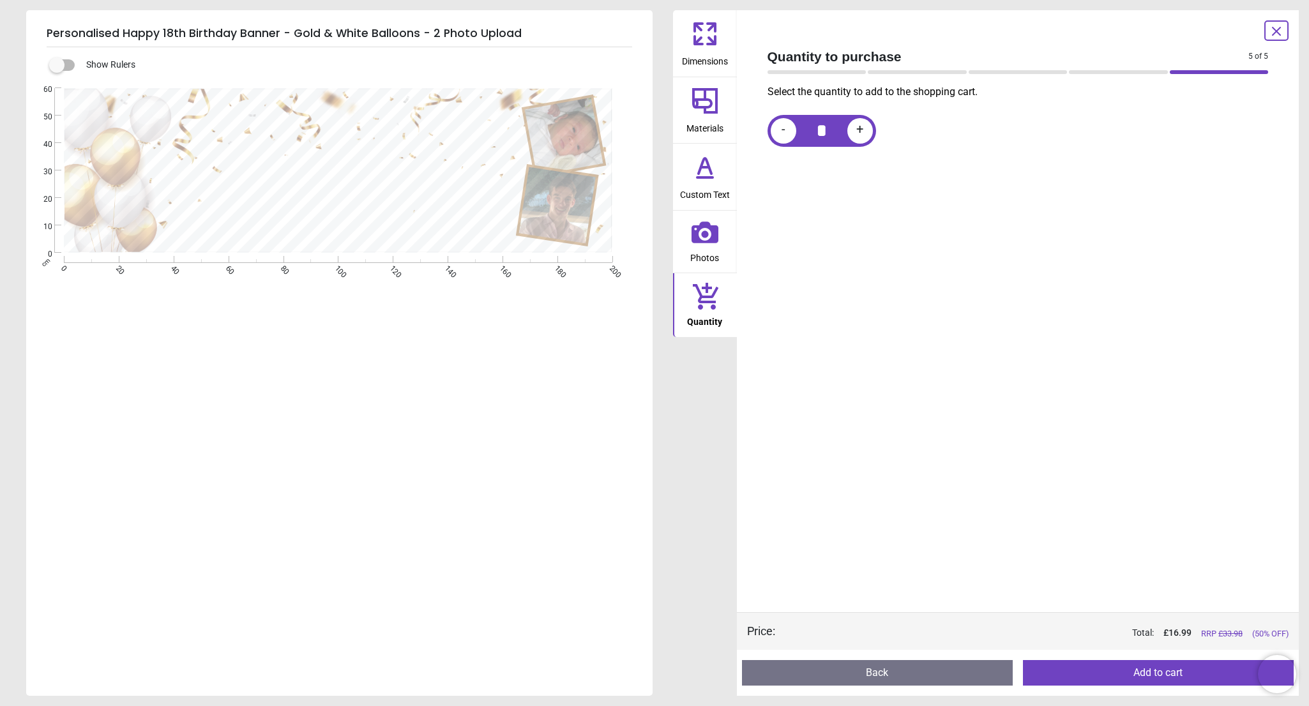
click at [1135, 678] on button "Add to cart" at bounding box center [1158, 673] width 271 height 26
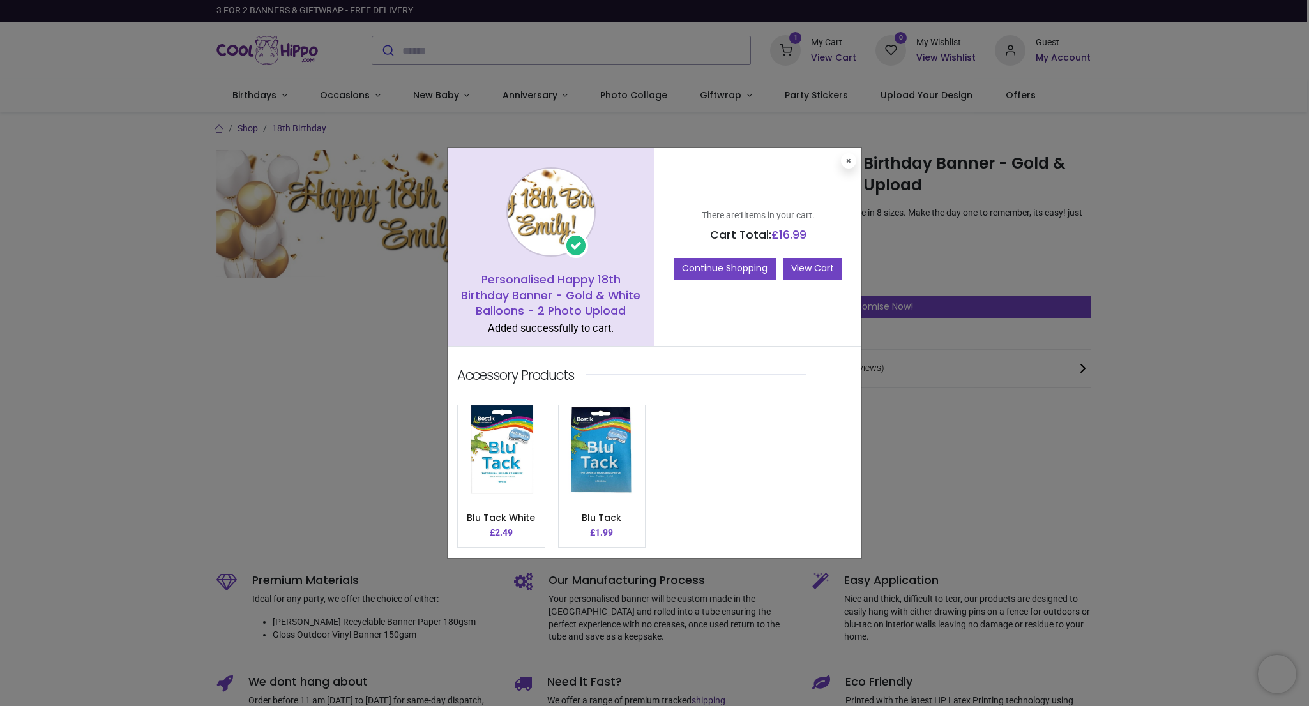
click at [822, 264] on link "View Cart" at bounding box center [812, 269] width 59 height 22
